Goal: Task Accomplishment & Management: Complete application form

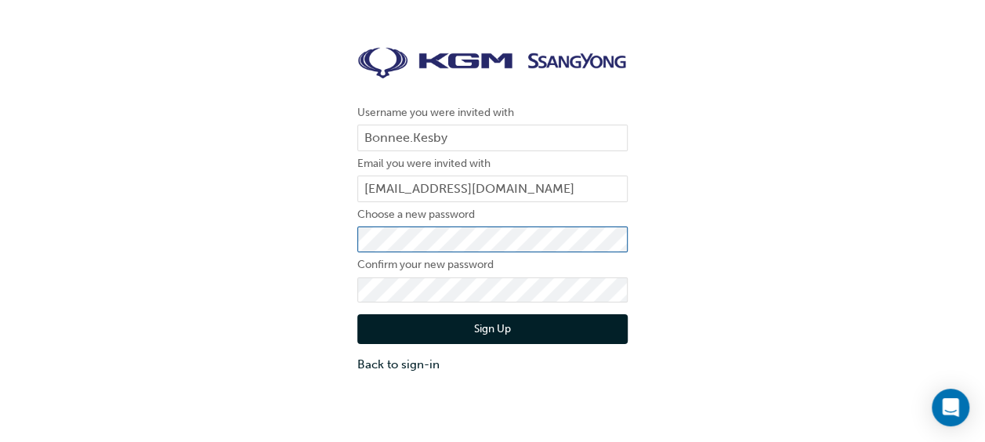
click at [344, 241] on div "Username you were invited with [PERSON_NAME].[PERSON_NAME] Email you were invit…" at bounding box center [492, 210] width 985 height 350
click at [466, 331] on button "Sign Up" at bounding box center [492, 329] width 270 height 30
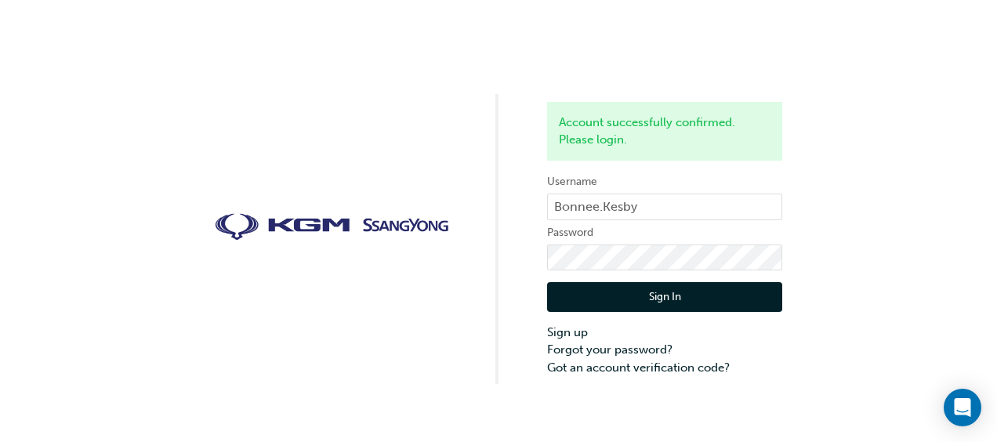
click at [663, 290] on button "Sign In" at bounding box center [664, 297] width 235 height 30
